Goal: Navigation & Orientation: Find specific page/section

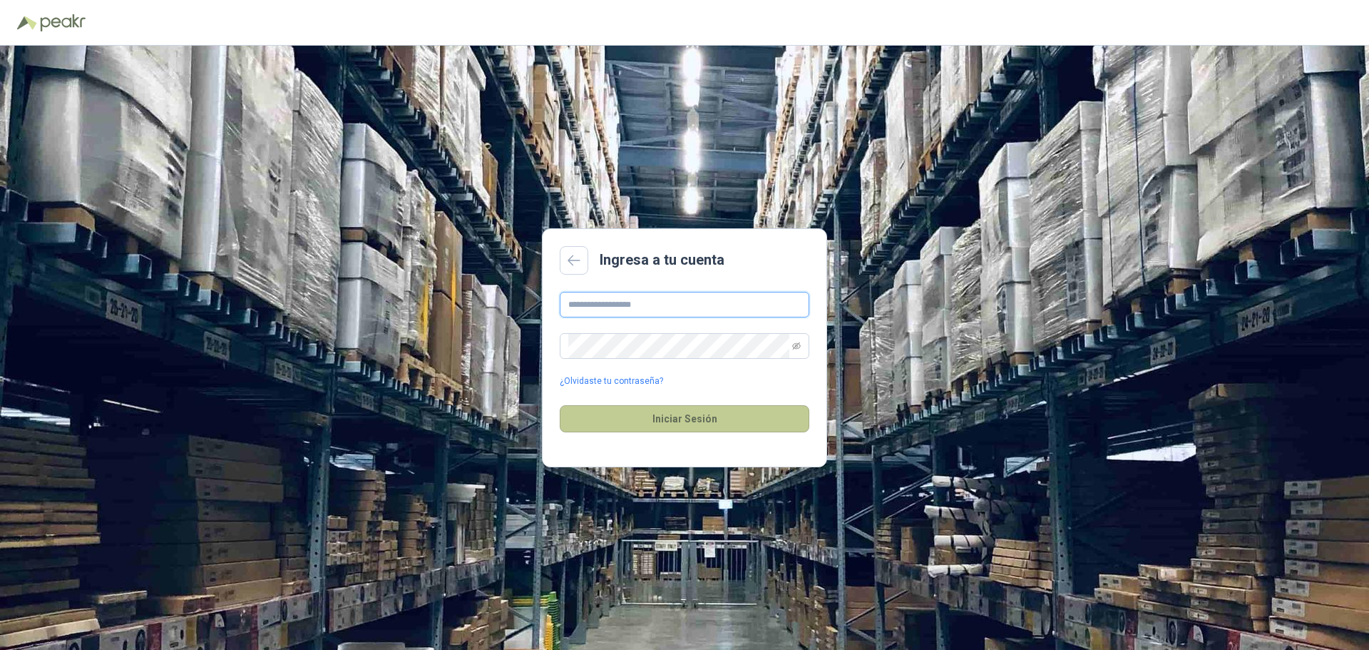
type input "**********"
click at [670, 426] on button "Iniciar Sesión" at bounding box center [685, 418] width 250 height 27
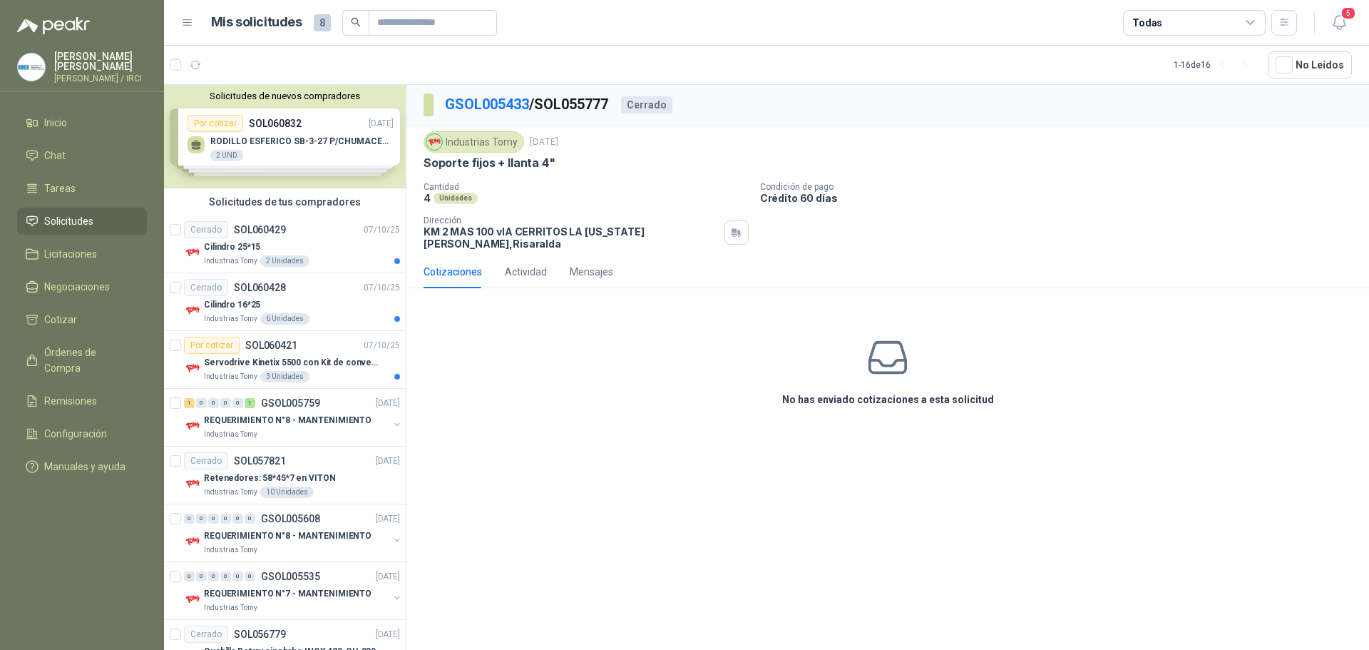
click at [61, 226] on span "Solicitudes" at bounding box center [68, 221] width 49 height 16
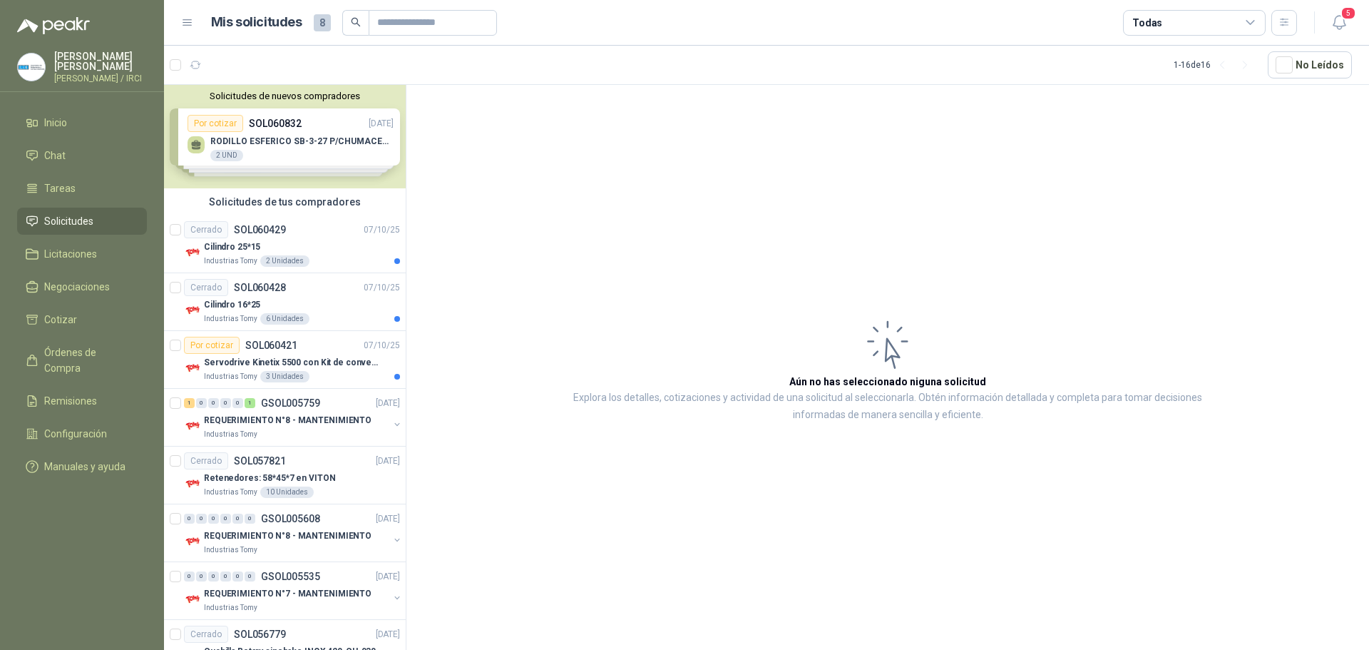
click at [74, 227] on span "Solicitudes" at bounding box center [68, 221] width 49 height 16
click at [68, 130] on li "Inicio" at bounding box center [82, 123] width 113 height 16
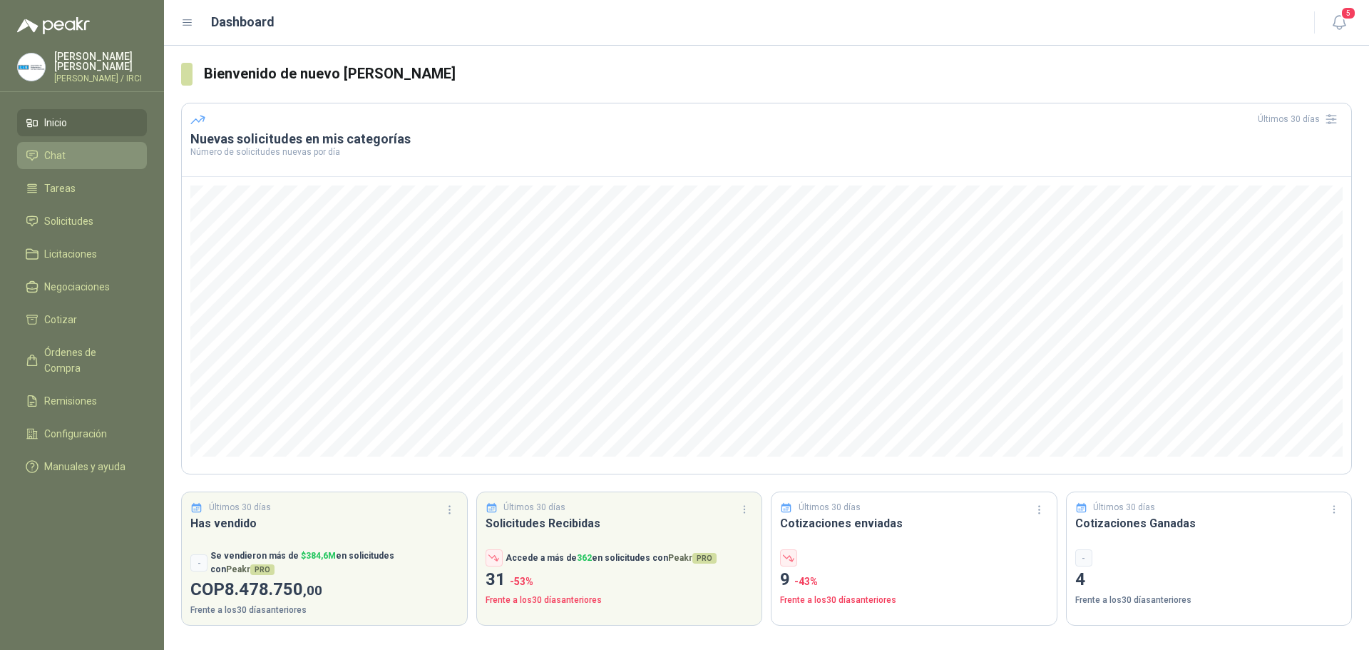
click at [73, 163] on li "Chat" at bounding box center [82, 156] width 113 height 16
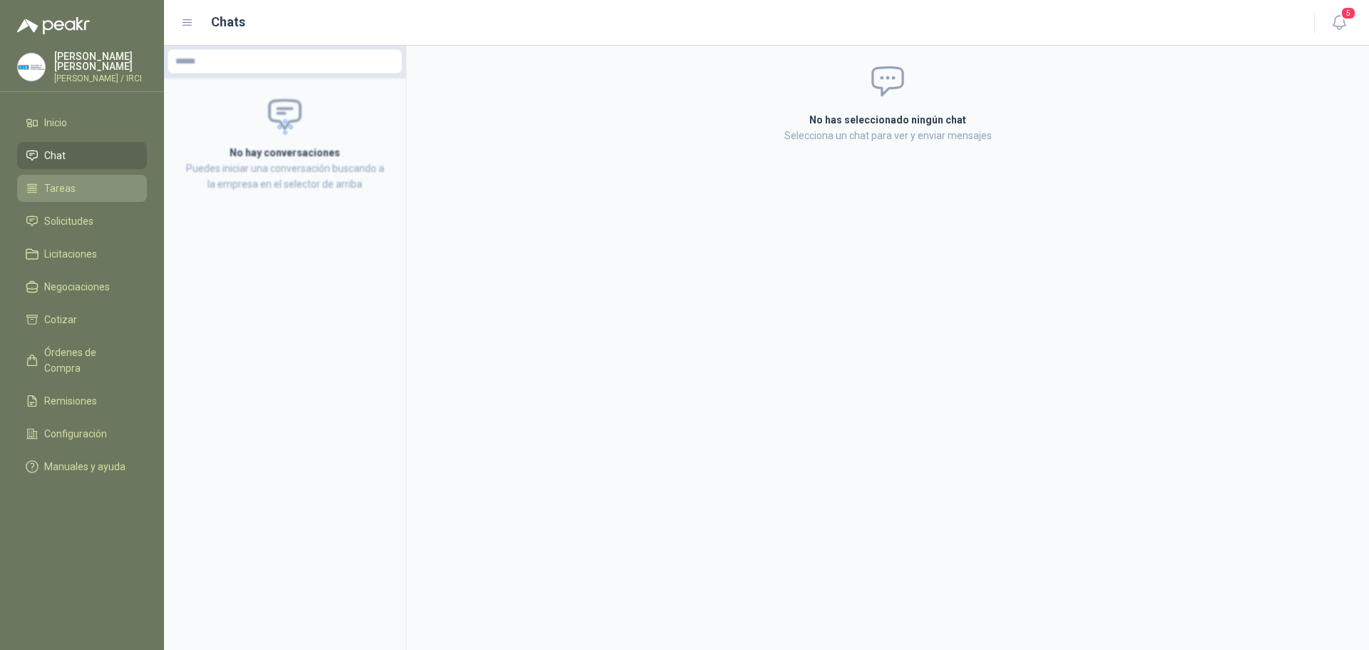
click at [75, 193] on li "Tareas" at bounding box center [82, 188] width 113 height 16
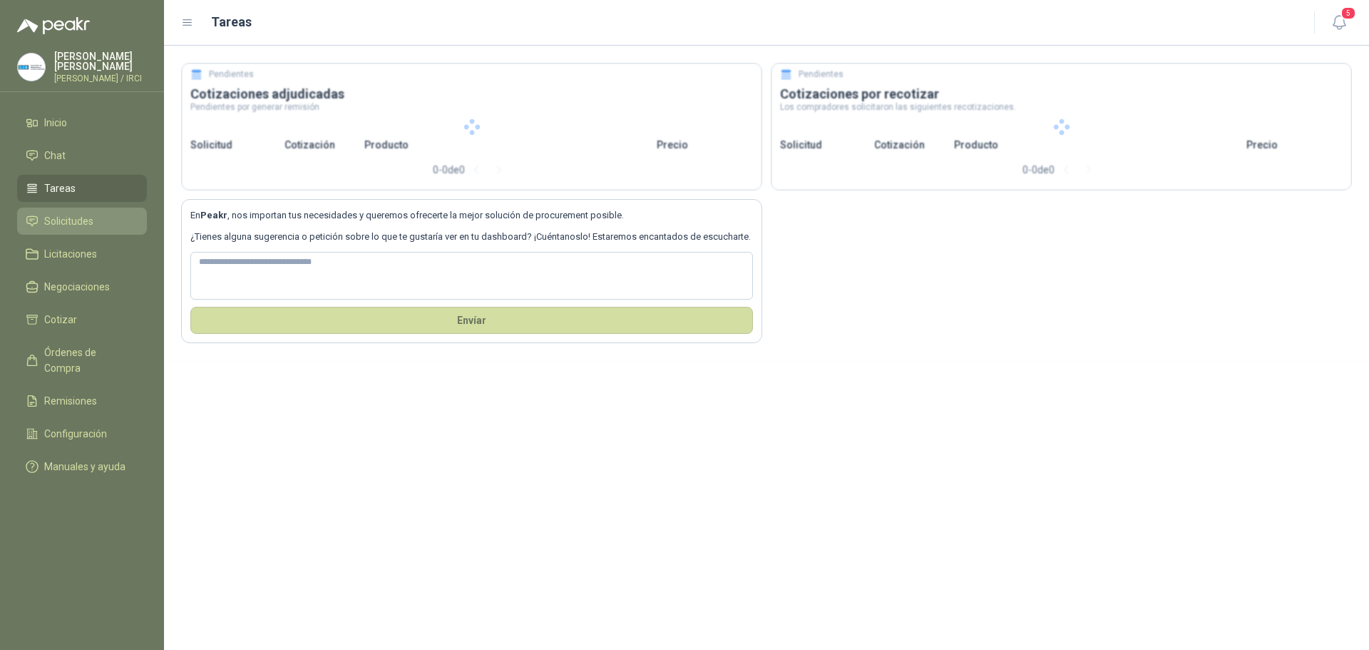
click at [84, 229] on span "Solicitudes" at bounding box center [68, 221] width 49 height 16
